Goal: Obtain resource: Obtain resource

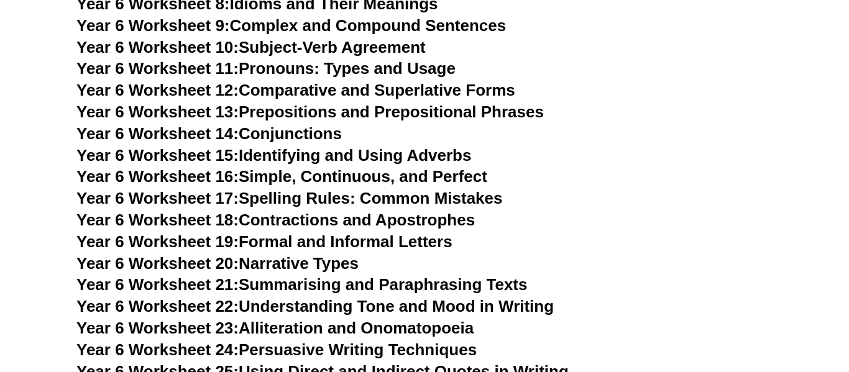
scroll to position [6788, 0]
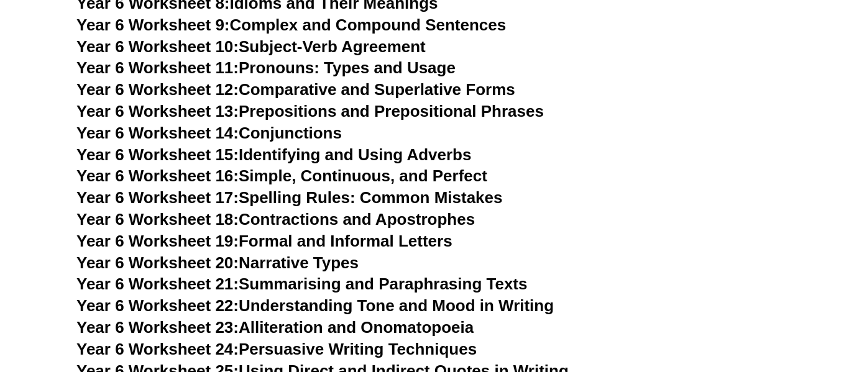
click at [280, 254] on link "Year 6 Worksheet 20: Narrative Types" at bounding box center [217, 263] width 282 height 19
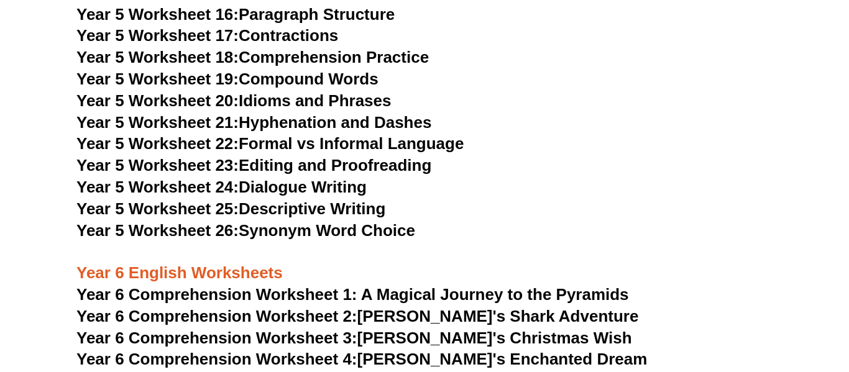
scroll to position [5978, 0]
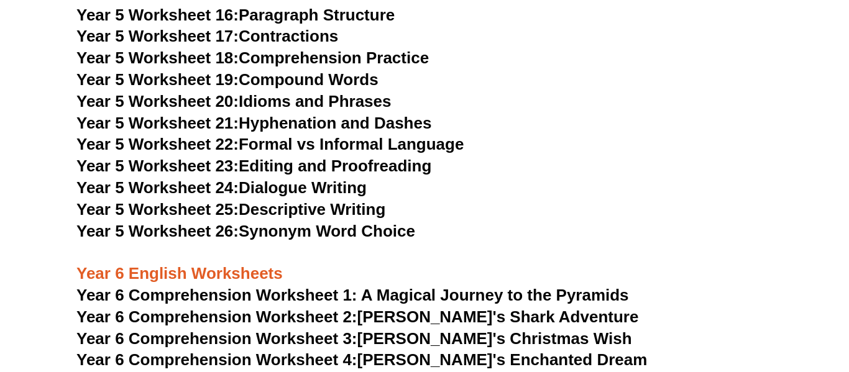
click at [278, 83] on link "Year 5 Worksheet 19: Compound Words" at bounding box center [227, 79] width 302 height 19
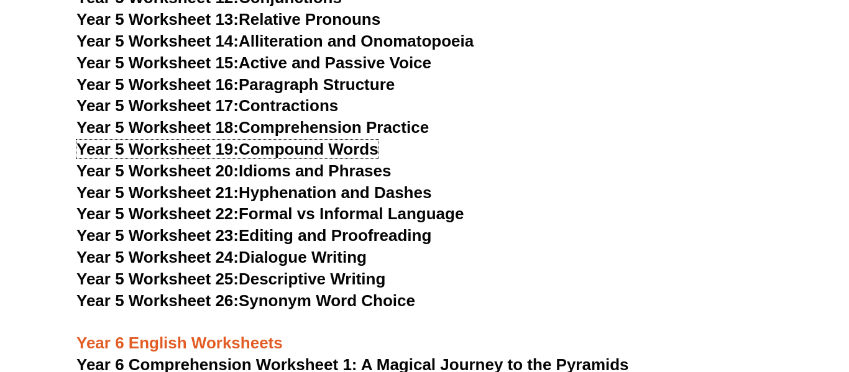
scroll to position [5908, 0]
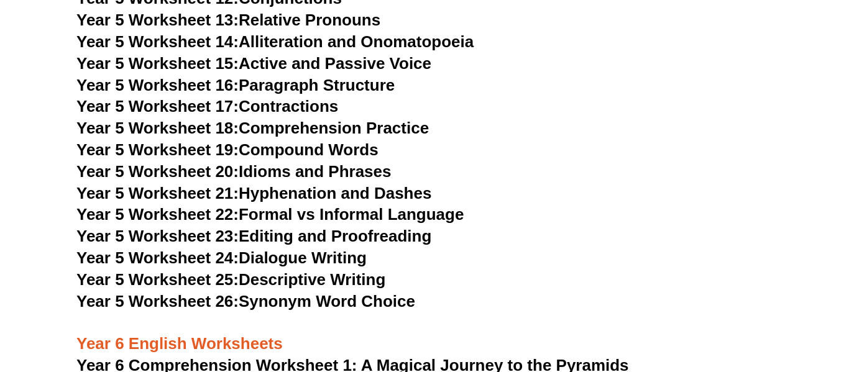
click at [251, 81] on link "Year 5 Worksheet 16: Paragraph Structure" at bounding box center [235, 85] width 318 height 19
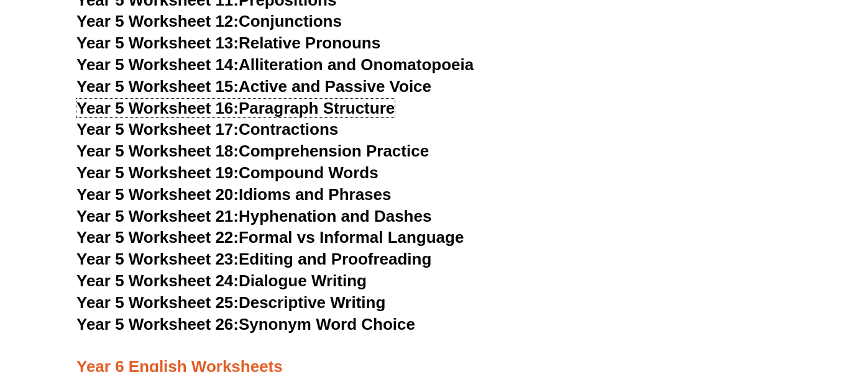
scroll to position [5881, 0]
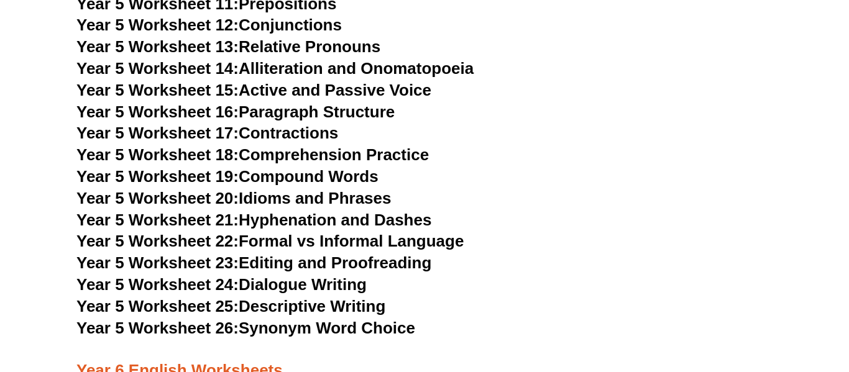
click at [213, 91] on span "Year 5 Worksheet 15:" at bounding box center [157, 90] width 162 height 19
click at [242, 70] on link "Year 5 Worksheet 14: Alliteration and Onomatopoeia" at bounding box center [274, 68] width 397 height 19
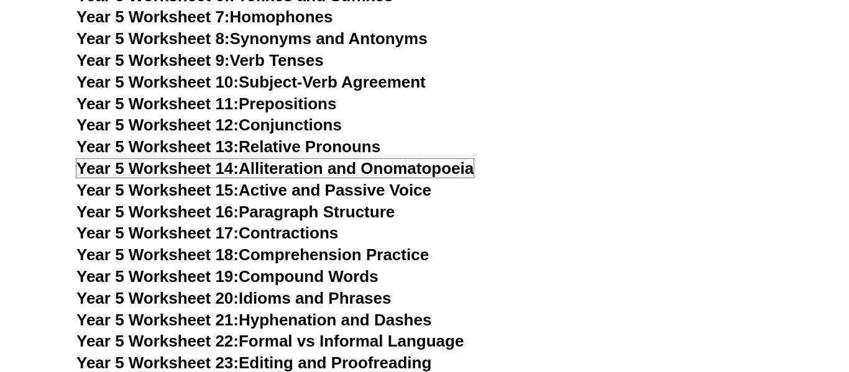
scroll to position [5776, 0]
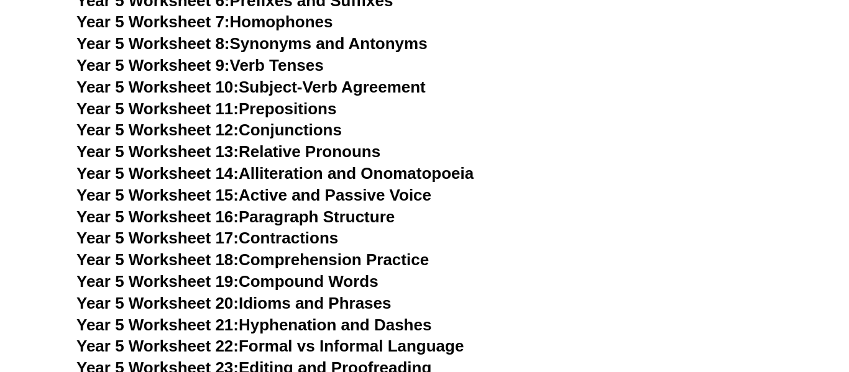
click at [248, 124] on link "Year 5 Worksheet 12: Conjunctions" at bounding box center [208, 130] width 265 height 19
